Goal: Task Accomplishment & Management: Manage account settings

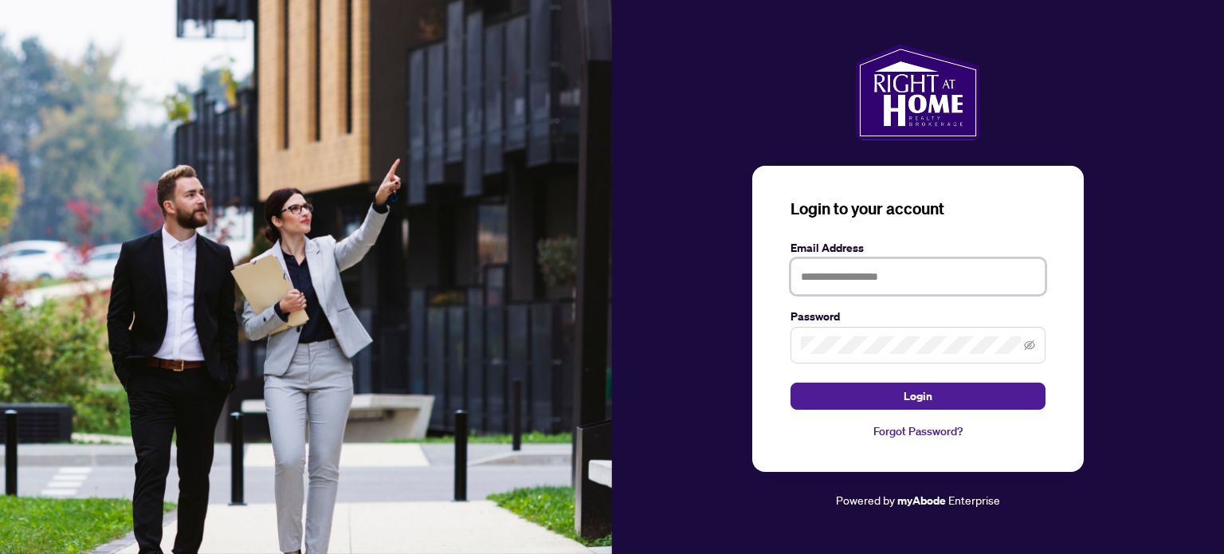
click at [902, 283] on input "text" at bounding box center [917, 276] width 255 height 37
click at [870, 331] on span at bounding box center [917, 345] width 255 height 37
click at [898, 274] on input "**********" at bounding box center [917, 276] width 255 height 37
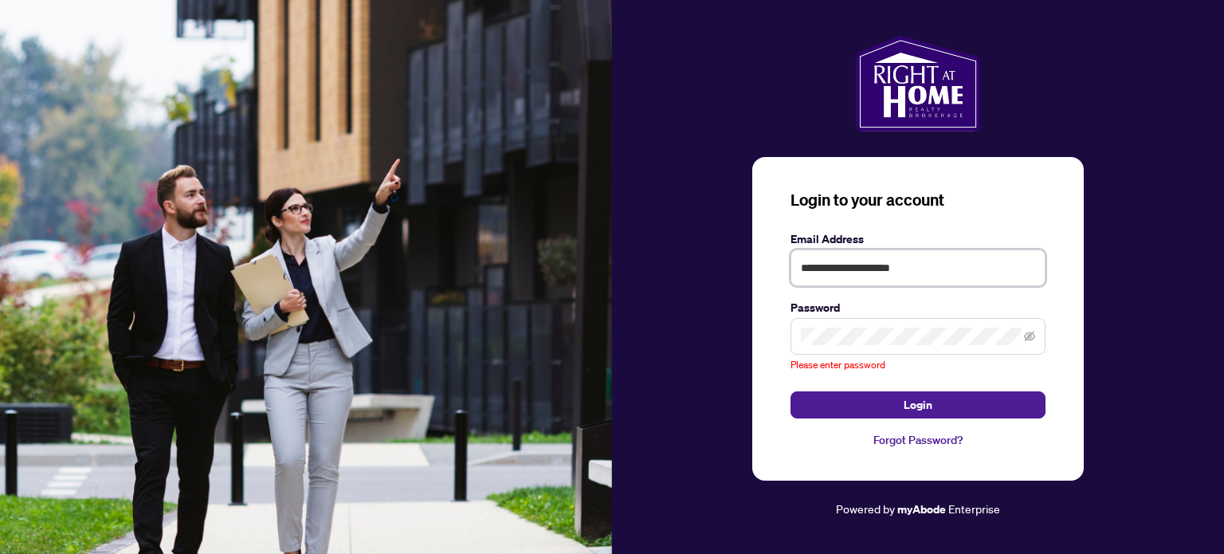
type input "**********"
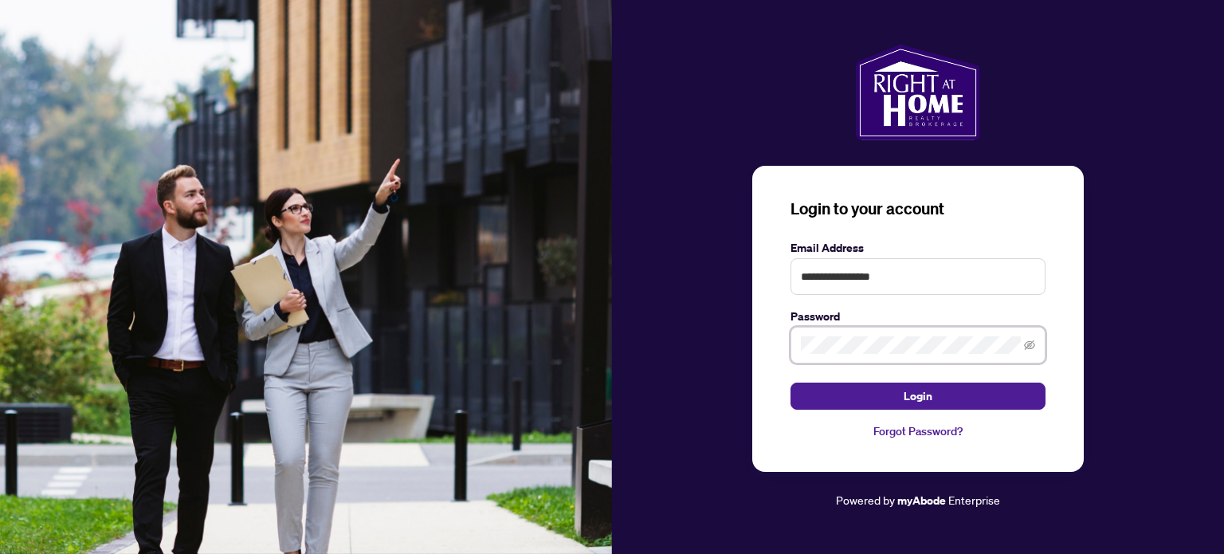
click at [790, 382] on button "Login" at bounding box center [917, 395] width 255 height 27
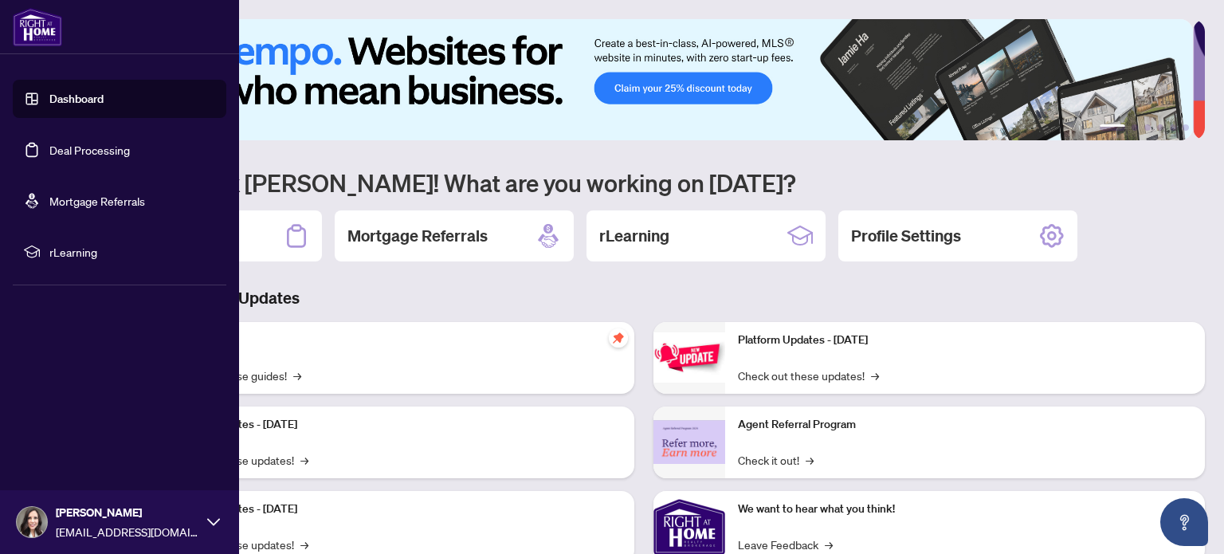
click at [78, 154] on link "Deal Processing" at bounding box center [89, 150] width 80 height 14
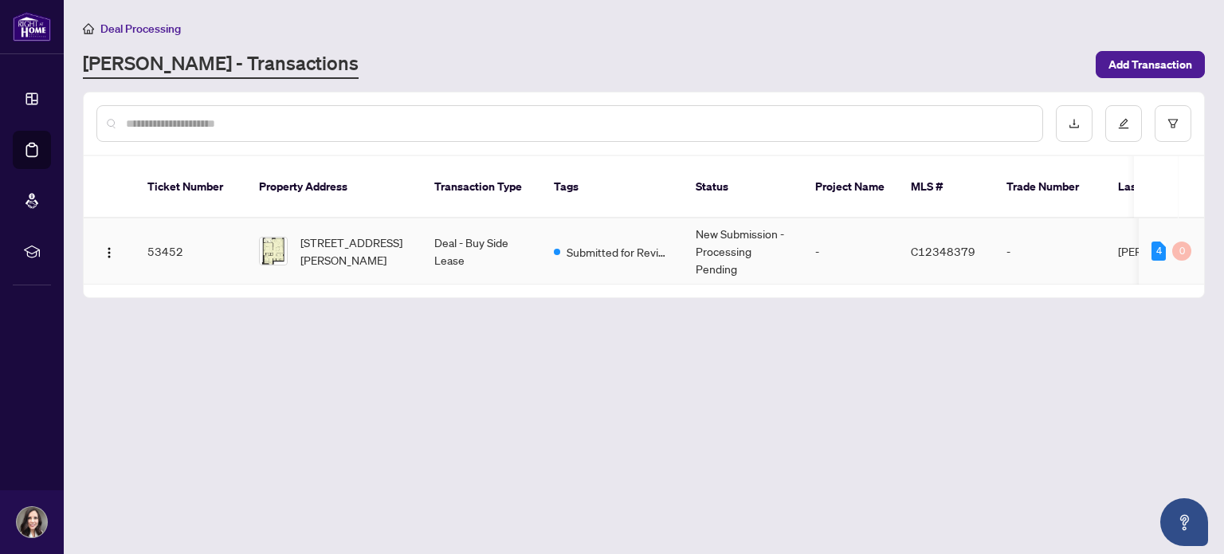
click at [490, 225] on td "Deal - Buy Side Lease" at bounding box center [480, 251] width 119 height 66
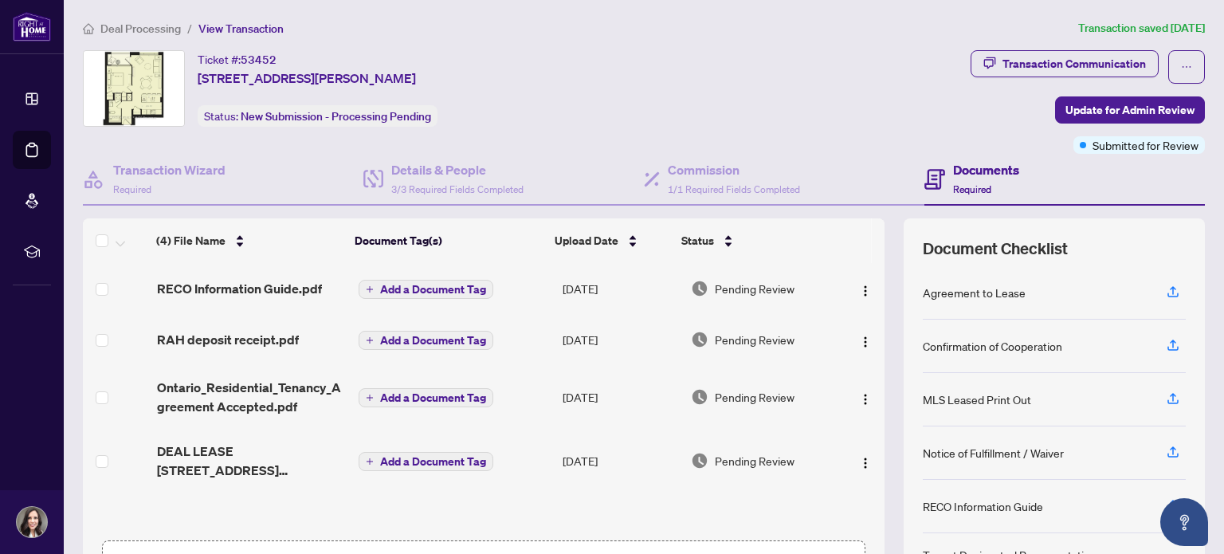
click at [969, 174] on h4 "Documents" at bounding box center [986, 169] width 66 height 19
click at [140, 171] on h4 "Transaction Wizard" at bounding box center [169, 169] width 112 height 19
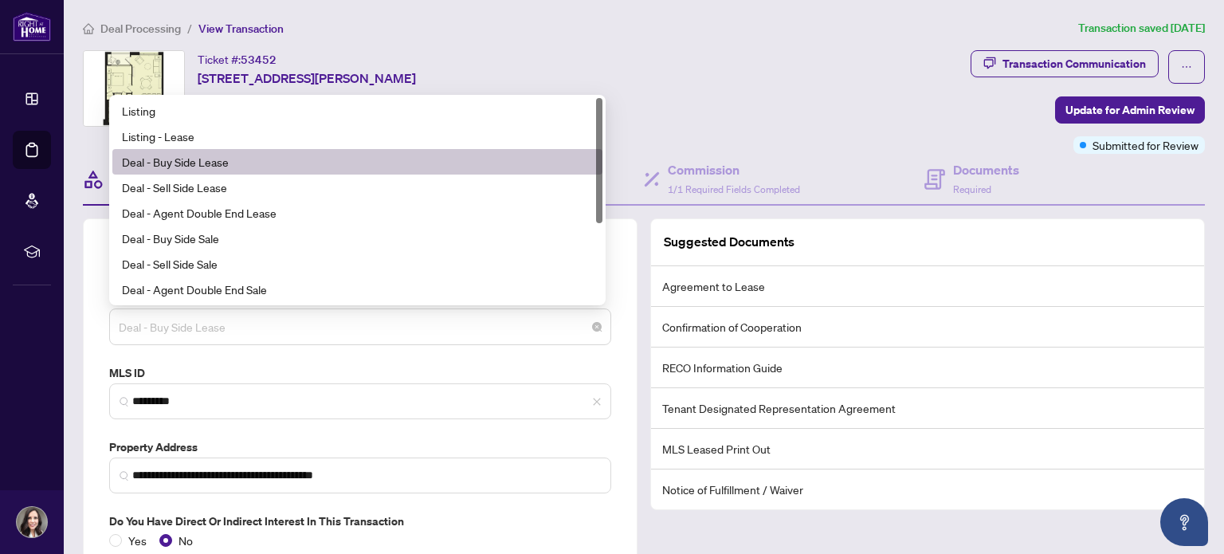
click at [251, 327] on span "Deal - Buy Side Lease" at bounding box center [360, 326] width 483 height 30
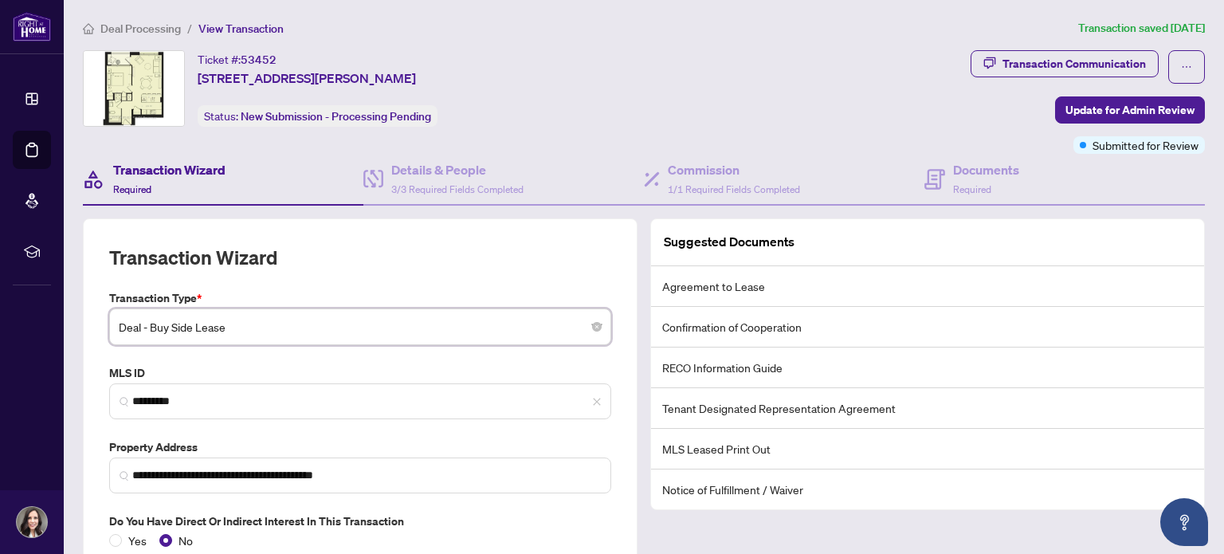
click at [803, 29] on ol "Deal Processing / View Transaction" at bounding box center [577, 28] width 989 height 18
click at [220, 324] on span "Deal - Buy Side Lease" at bounding box center [360, 326] width 483 height 30
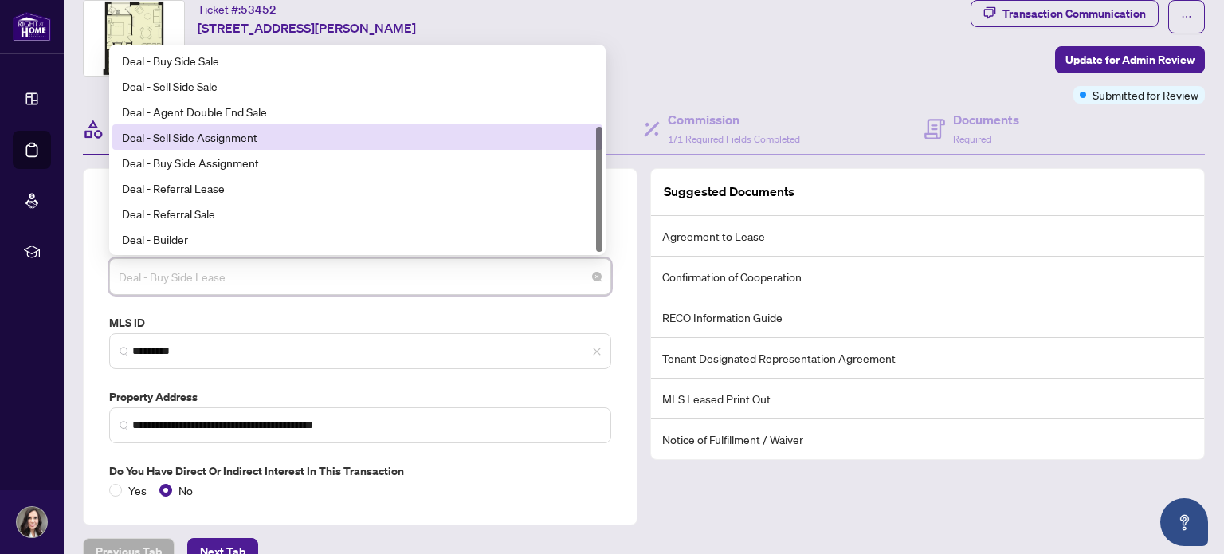
scroll to position [76, 0]
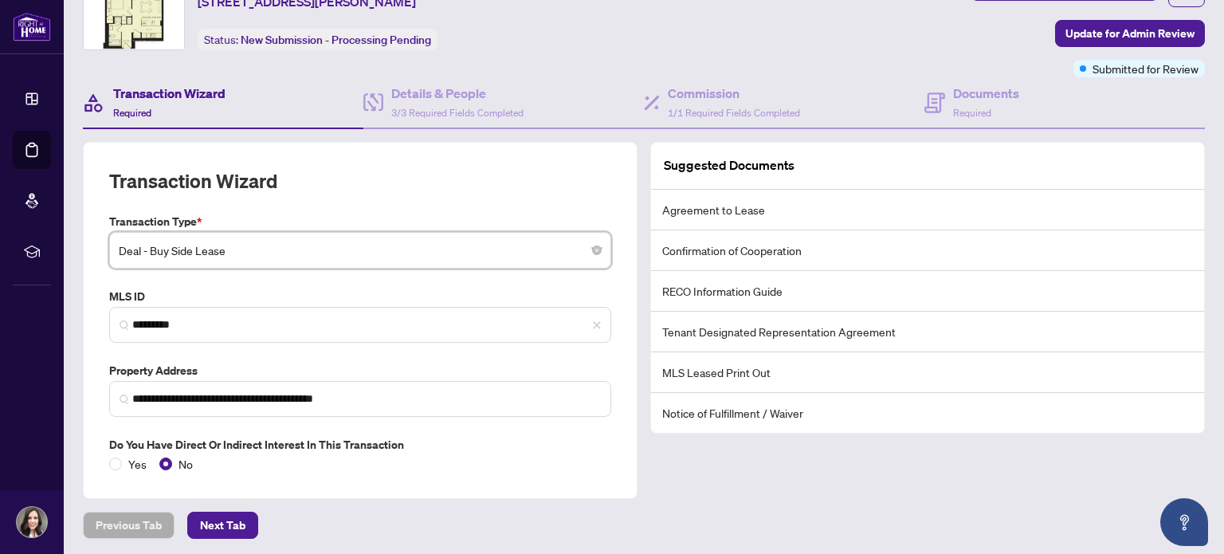
drag, startPoint x: 832, startPoint y: 76, endPoint x: 792, endPoint y: 52, distance: 46.5
click at [829, 75] on div "**********" at bounding box center [643, 236] width 1134 height 525
click at [726, 53] on div "Ticket #: 53452 [STREET_ADDRESS][PERSON_NAME] Status: New Submission - Processi…" at bounding box center [523, 26] width 887 height 104
click at [554, 174] on div "Transaction Wizard" at bounding box center [360, 190] width 502 height 45
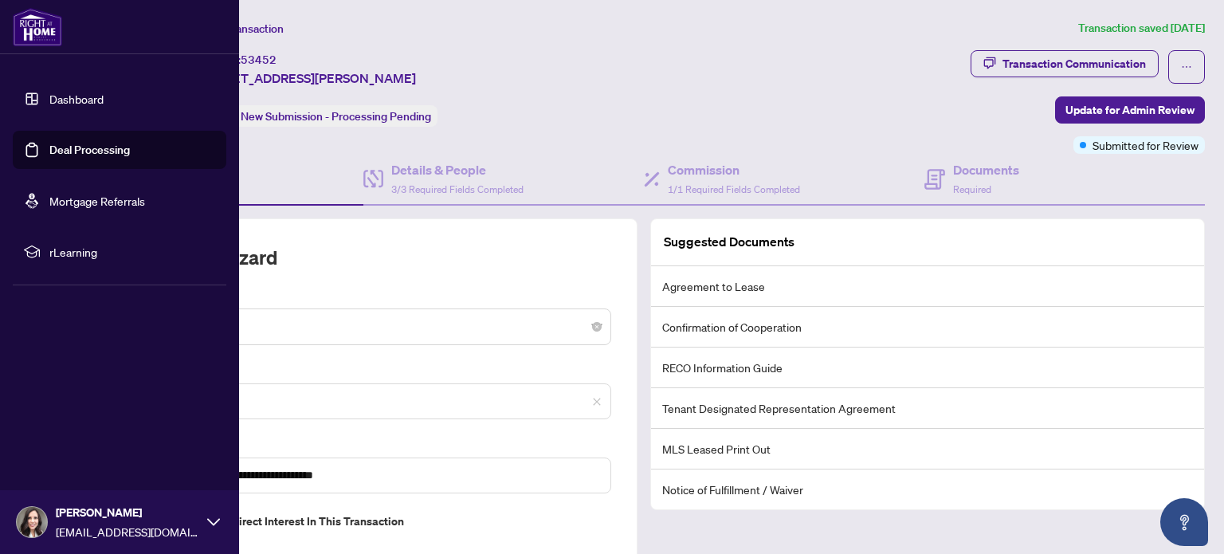
click at [78, 104] on link "Dashboard" at bounding box center [76, 99] width 54 height 14
